Goal: Navigation & Orientation: Find specific page/section

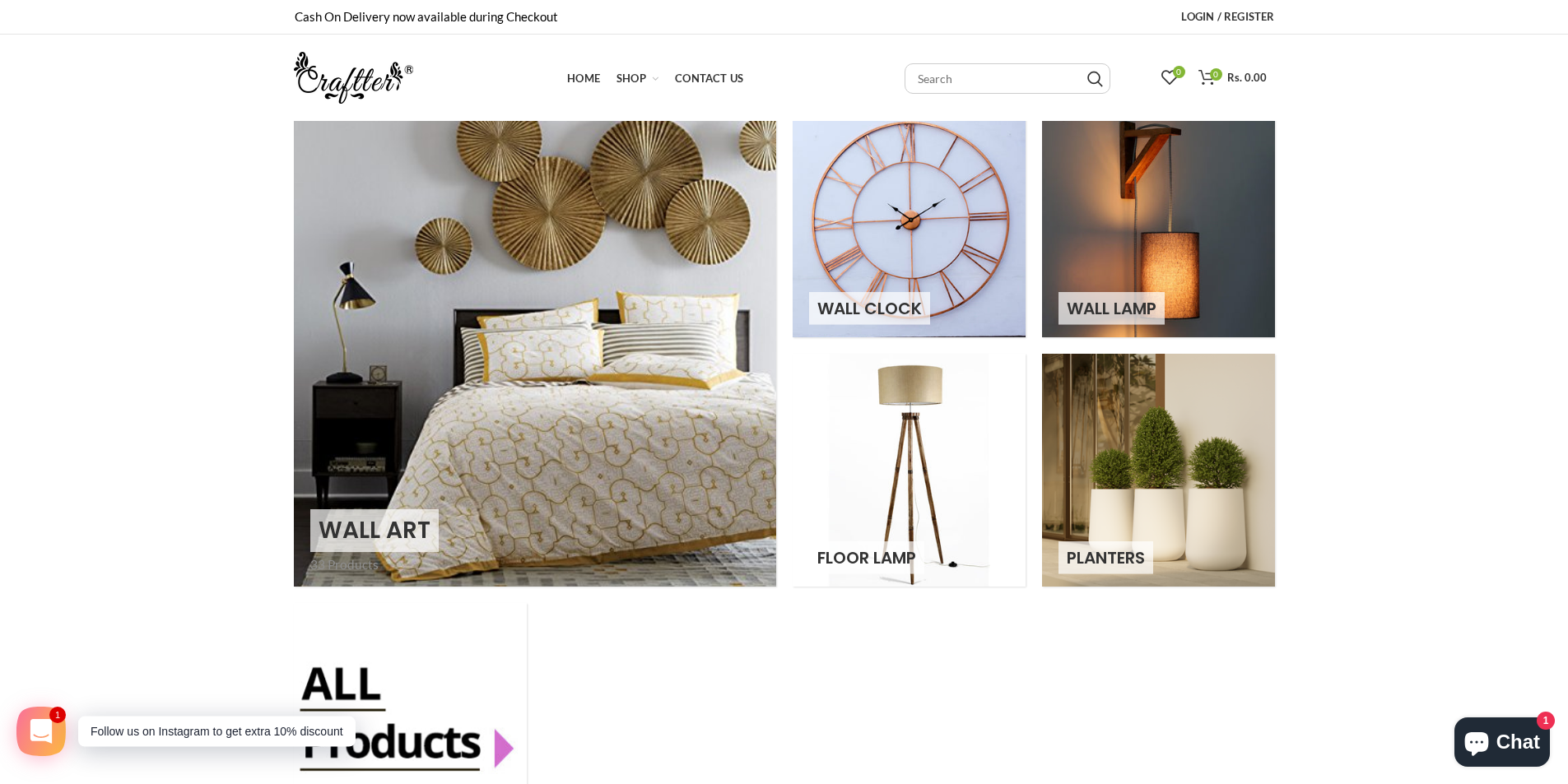
click at [381, 541] on link at bounding box center [535, 345] width 482 height 482
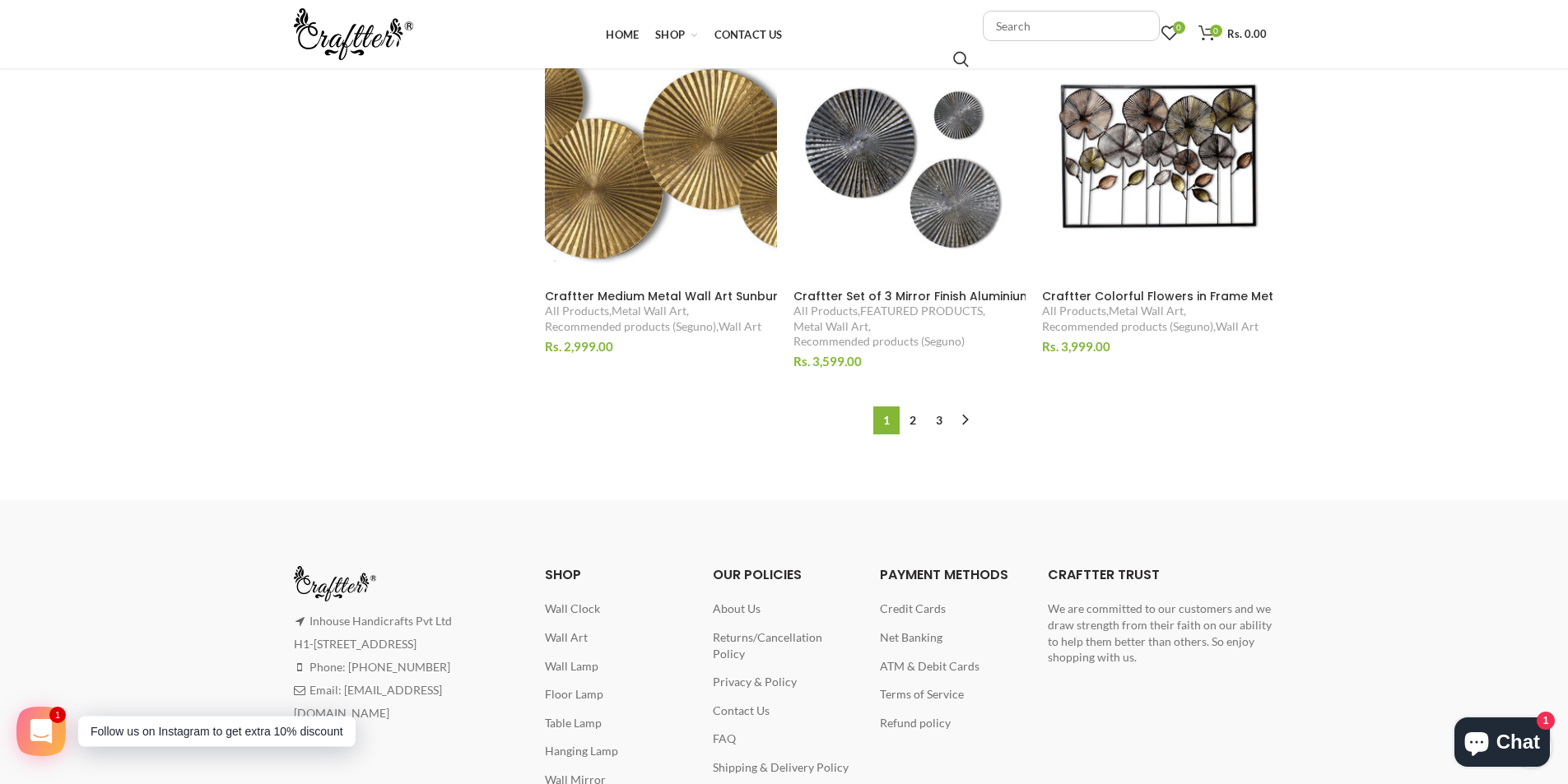
scroll to position [1728, 0]
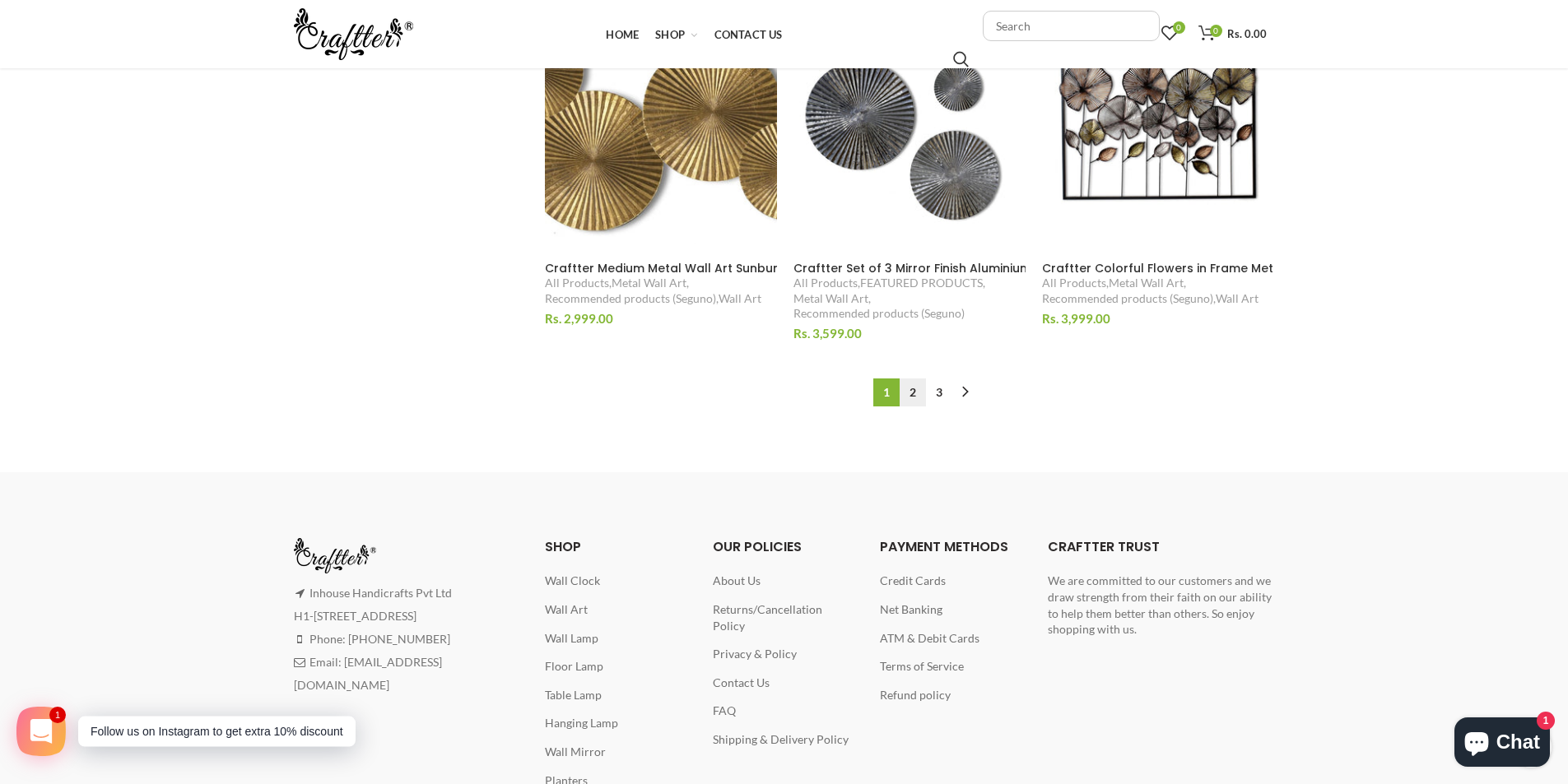
click at [908, 391] on link "2" at bounding box center [913, 392] width 27 height 28
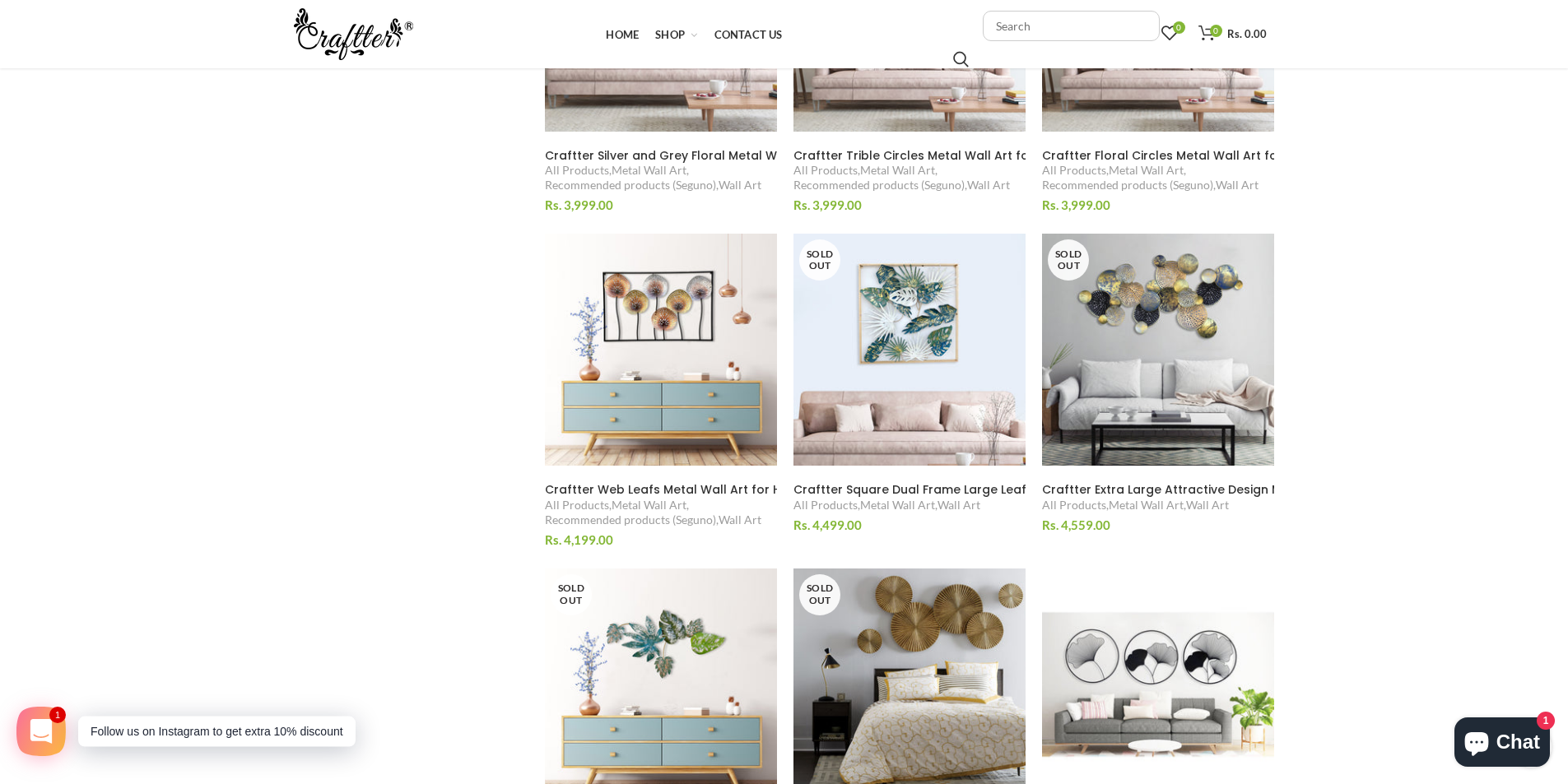
scroll to position [1437, 0]
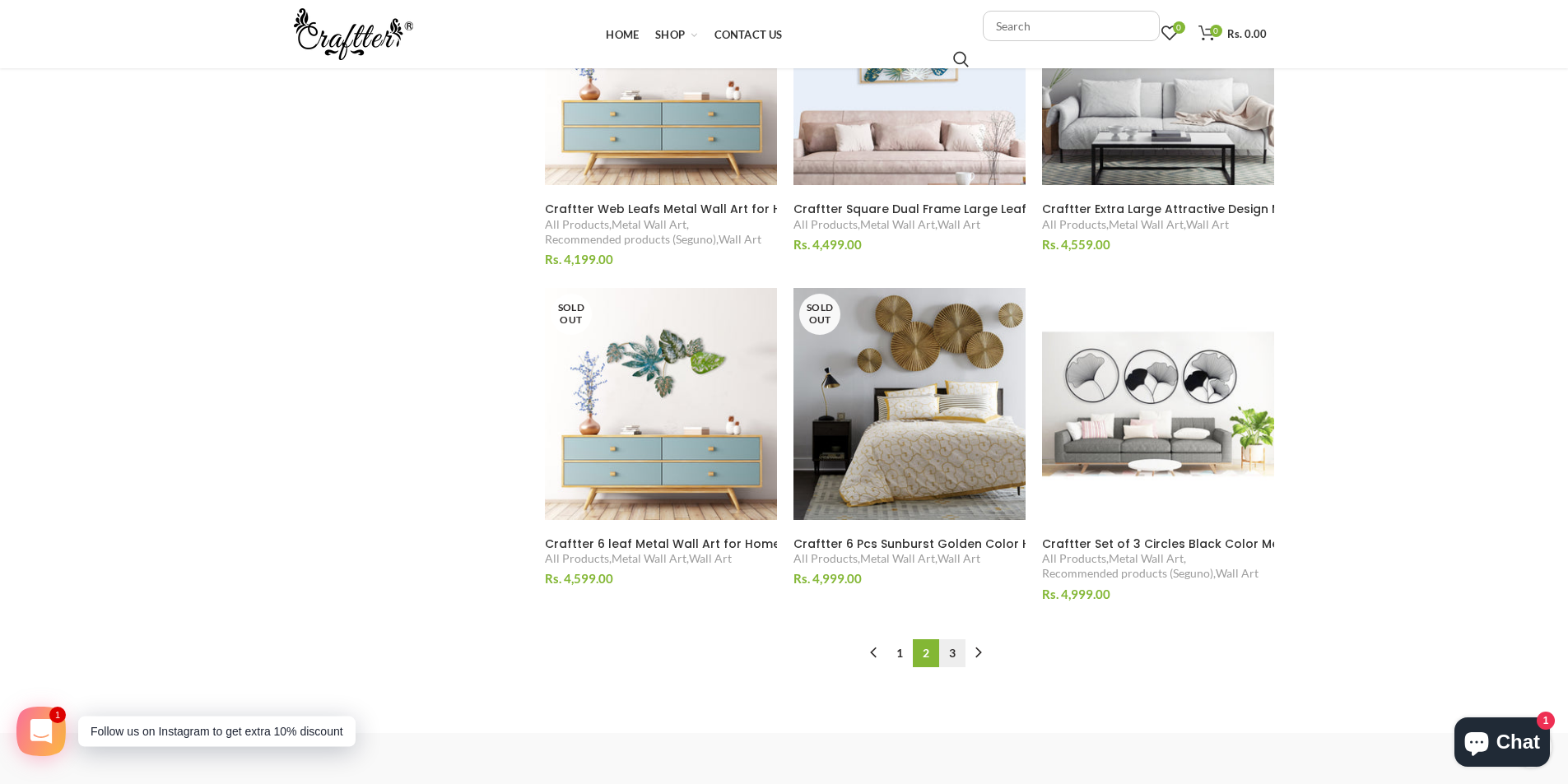
click at [951, 660] on link "3" at bounding box center [952, 653] width 27 height 28
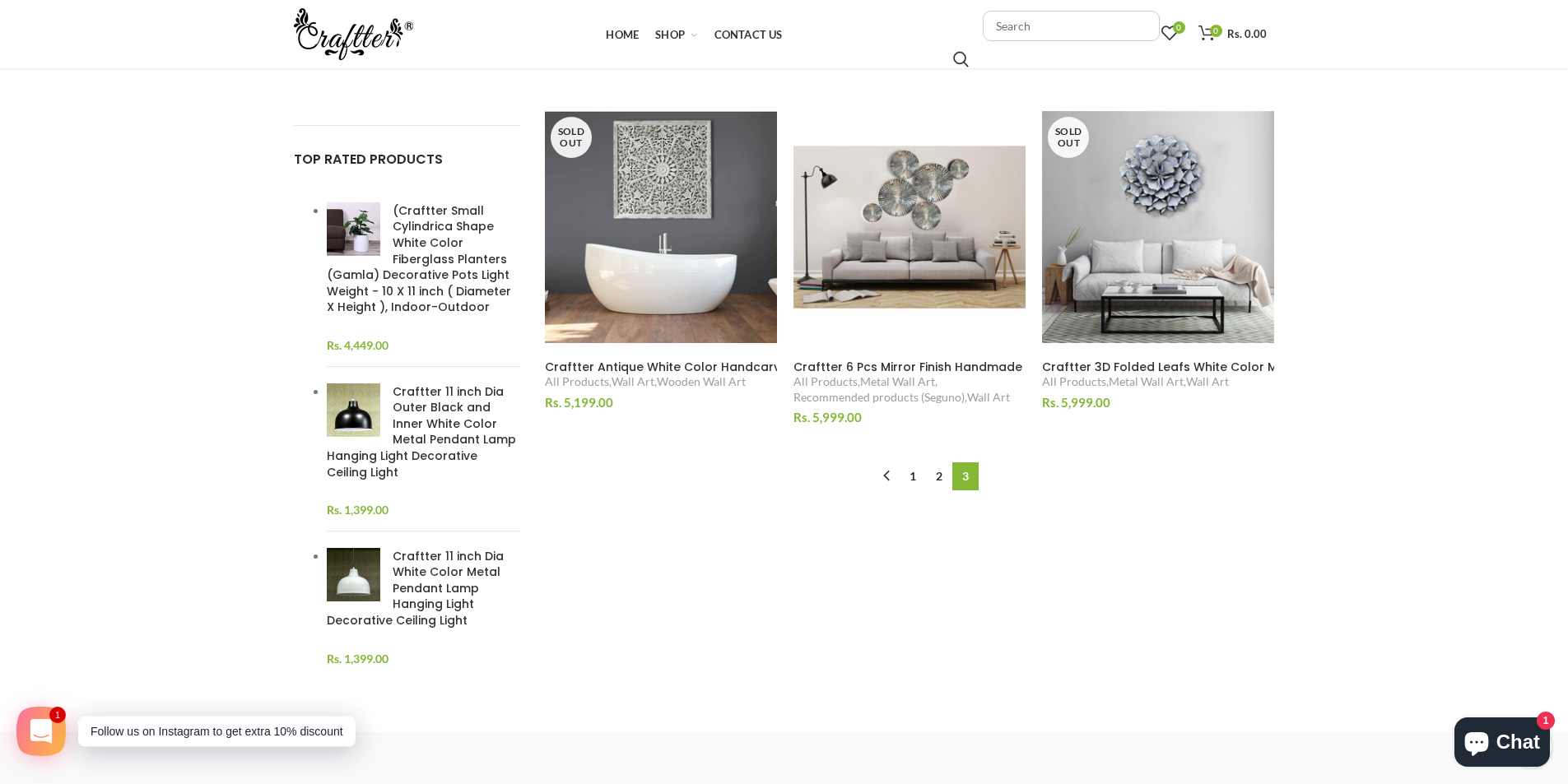
scroll to position [38, 0]
